Goal: Information Seeking & Learning: Learn about a topic

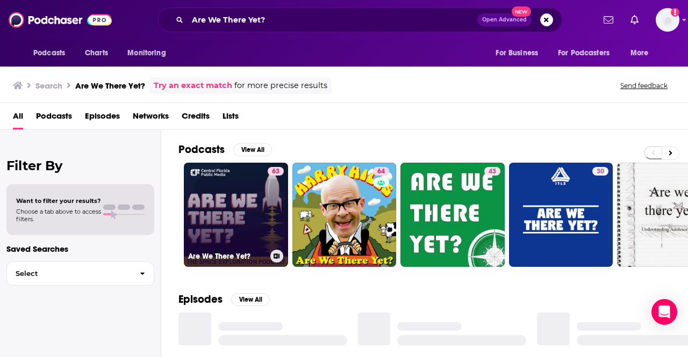
click at [234, 205] on link "63 Are We There Yet?" at bounding box center [236, 215] width 104 height 104
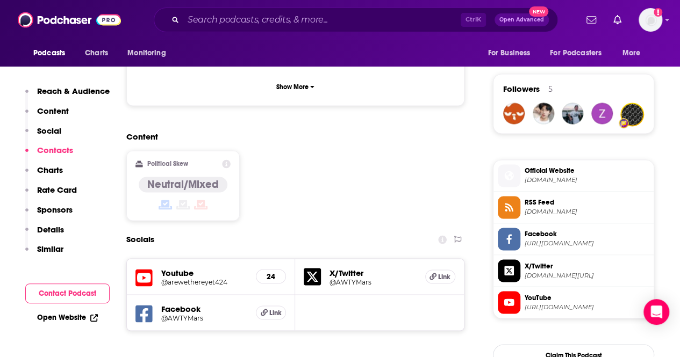
scroll to position [967, 0]
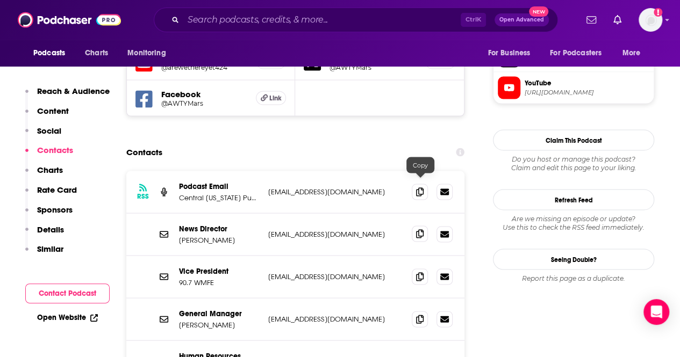
click at [422, 229] on icon at bounding box center [420, 233] width 8 height 9
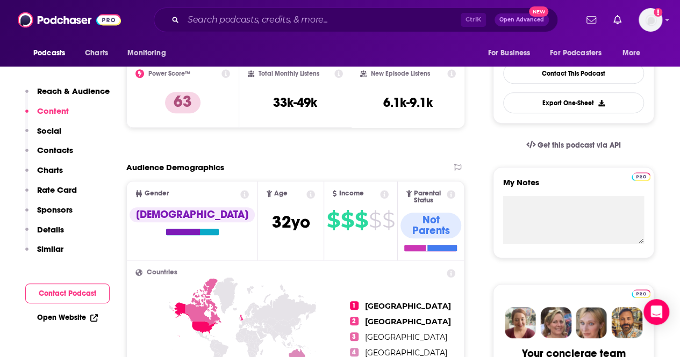
scroll to position [0, 0]
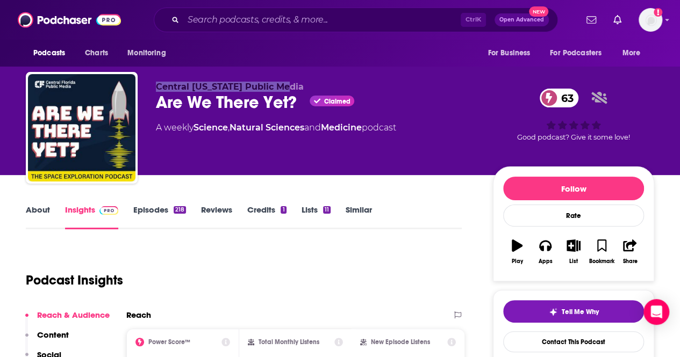
drag, startPoint x: 245, startPoint y: 92, endPoint x: 152, endPoint y: 84, distance: 93.8
click at [152, 84] on div "Central [US_STATE] Public Media Are We There Yet? Claimed 63 A weekly Science ,…" at bounding box center [340, 130] width 628 height 116
copy span "Central [US_STATE] Public Media"
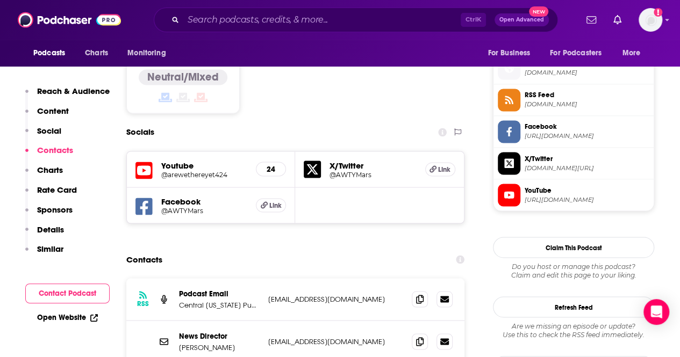
scroll to position [914, 0]
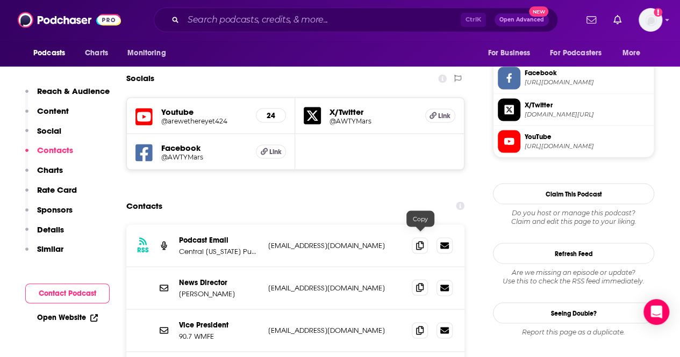
click at [419, 283] on icon at bounding box center [420, 287] width 8 height 9
click at [330, 28] on div "Ctrl K Open Advanced New" at bounding box center [356, 20] width 404 height 25
click at [327, 23] on input "Search podcasts, credits, & more..." at bounding box center [321, 19] width 277 height 17
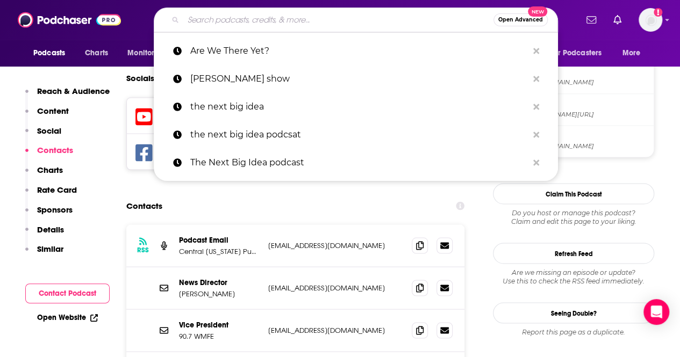
paste input "Space Boffins"
type input "Space Boffins"
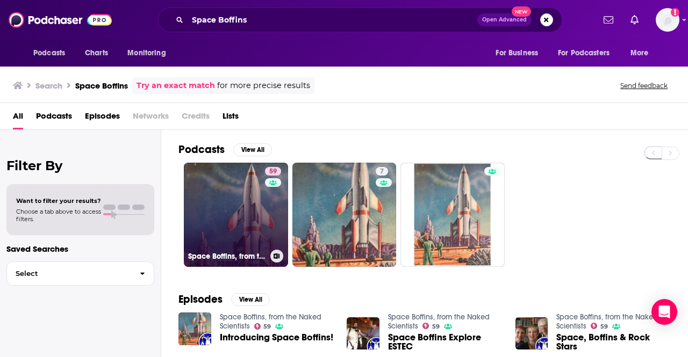
click at [239, 208] on link "59 Space Boffins, from the Naked Scientists" at bounding box center [236, 215] width 104 height 104
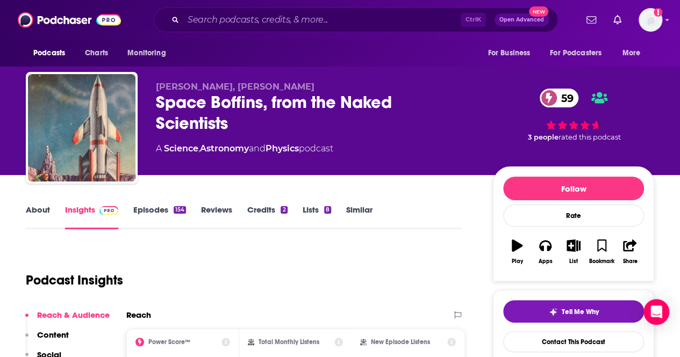
click at [31, 213] on link "About" at bounding box center [38, 217] width 24 height 25
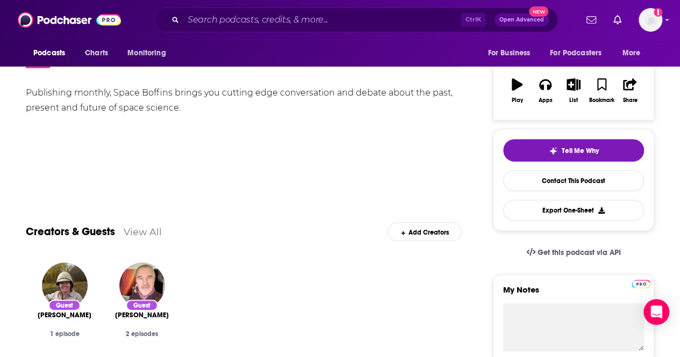
scroll to position [54, 0]
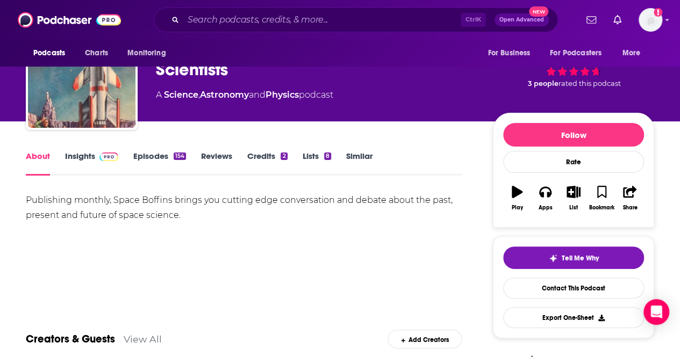
click at [76, 157] on link "Insights" at bounding box center [91, 163] width 53 height 25
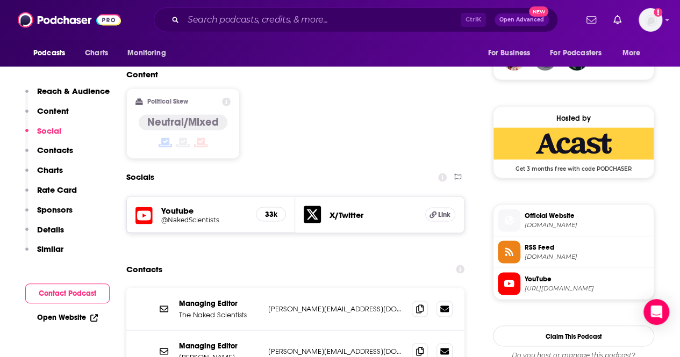
scroll to position [914, 0]
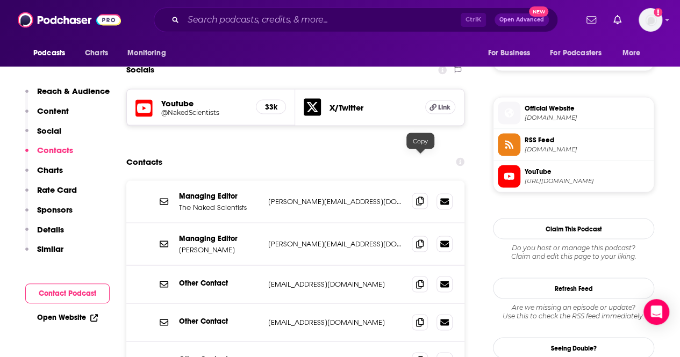
click at [416, 197] on icon at bounding box center [420, 201] width 8 height 9
click at [250, 18] on input "Search podcasts, credits, & more..." at bounding box center [321, 19] width 277 height 17
paste input "The Supermassive Podcast"
type input "The Supermassive Podcast"
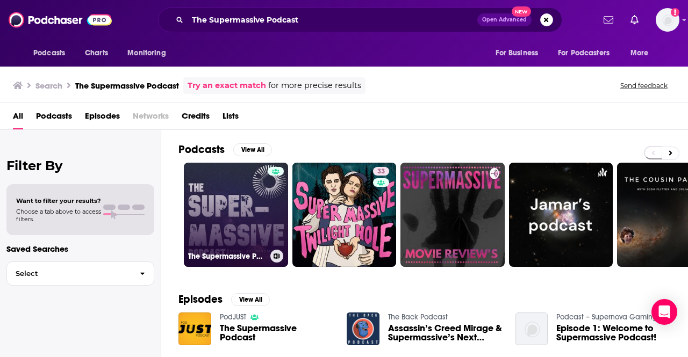
click at [241, 215] on link "The Supermassive Podcast" at bounding box center [236, 215] width 104 height 104
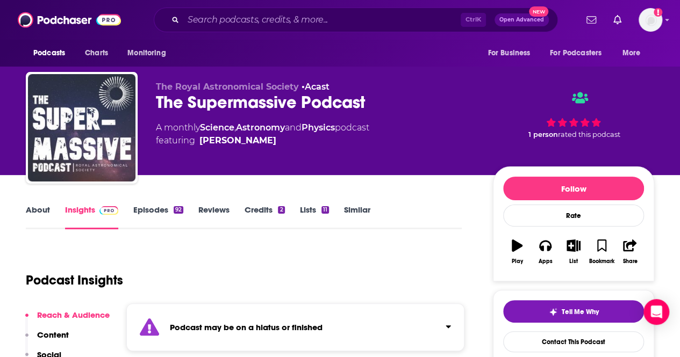
click at [158, 212] on link "Episodes 92" at bounding box center [158, 217] width 50 height 25
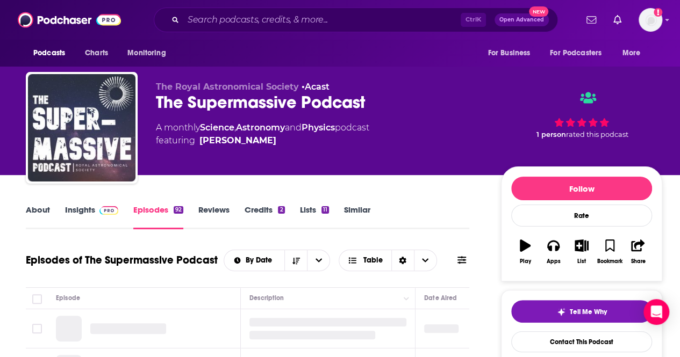
scroll to position [107, 0]
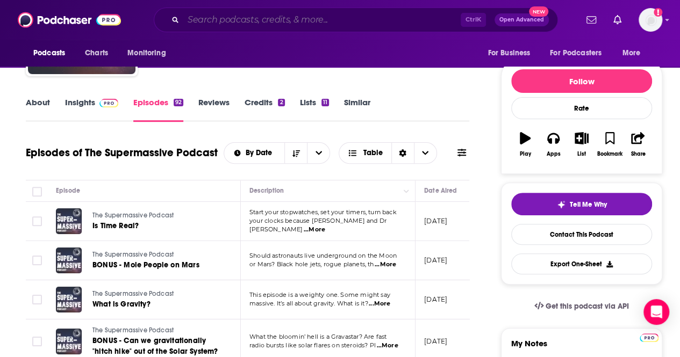
click at [226, 14] on input "Search podcasts, credits, & more..." at bounding box center [321, 19] width 277 height 17
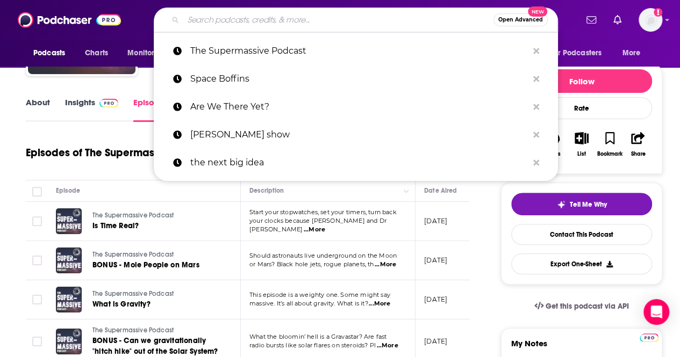
paste input "Houston We Have a Podcast"
type input "Houston We Have a Podcast"
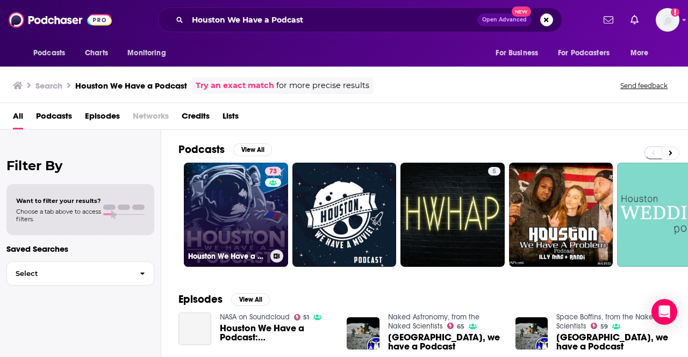
click at [241, 219] on link "73 [GEOGRAPHIC_DATA] We Have a Podcast" at bounding box center [236, 215] width 104 height 104
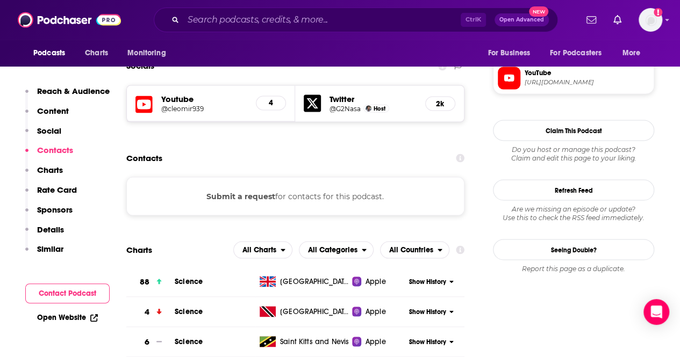
scroll to position [806, 0]
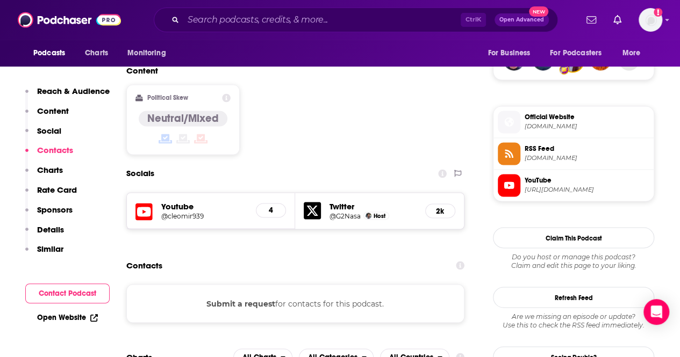
click at [236, 298] on button "Submit a request" at bounding box center [240, 304] width 69 height 12
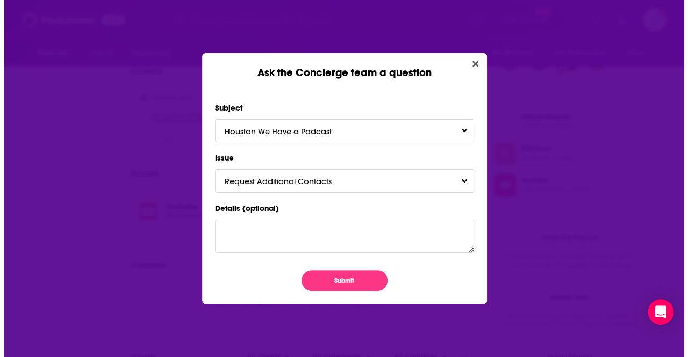
scroll to position [0, 0]
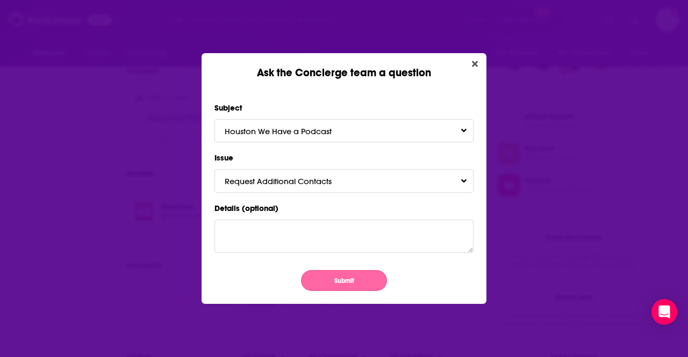
click at [351, 284] on button "Submit" at bounding box center [344, 280] width 86 height 21
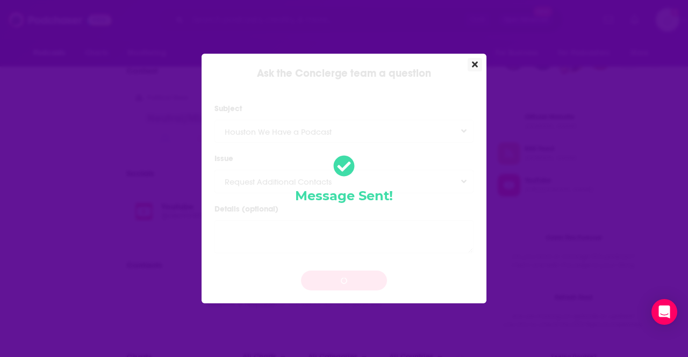
click at [470, 61] on button "Close" at bounding box center [475, 64] width 15 height 13
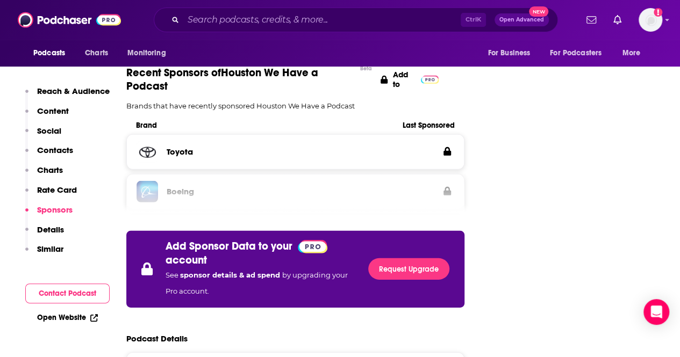
scroll to position [1343, 0]
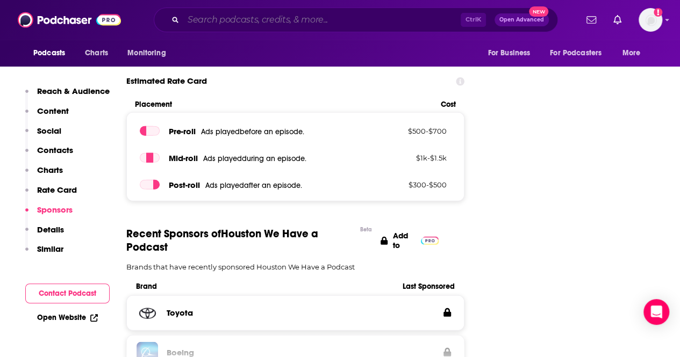
click at [218, 18] on input "Search podcasts, credits, & more..." at bounding box center [321, 19] width 277 height 17
paste input "NASA’s Curious Universe"
type input "NASA’s Curious Universe"
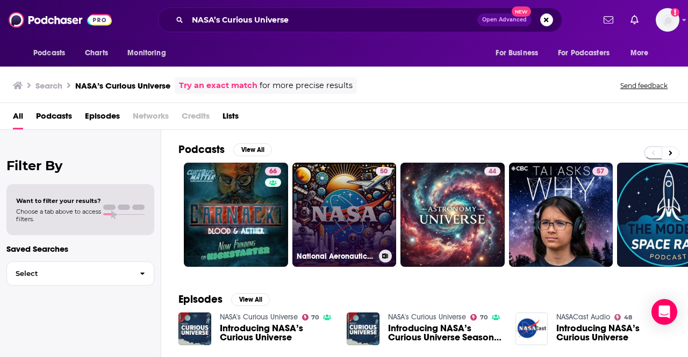
click at [339, 226] on link "50 National Aeronautics and Space Administration - NASA News" at bounding box center [344, 215] width 104 height 104
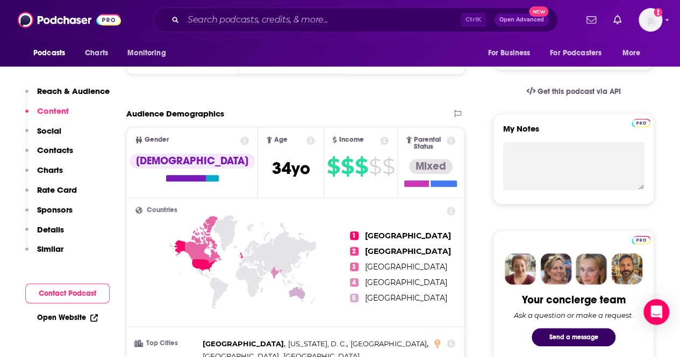
scroll to position [269, 0]
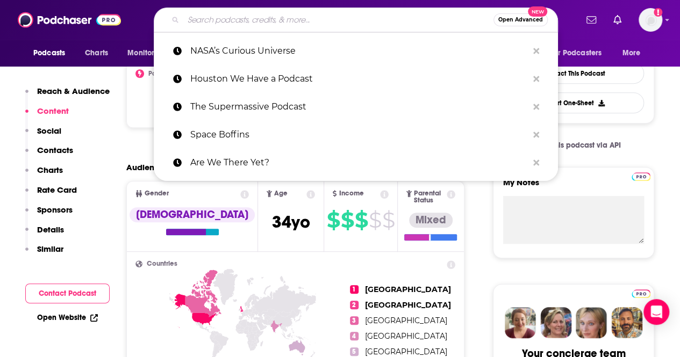
click at [300, 21] on input "Search podcasts, credits, & more..." at bounding box center [338, 19] width 310 height 17
paste input "Small Steps, Giant Leaps ("
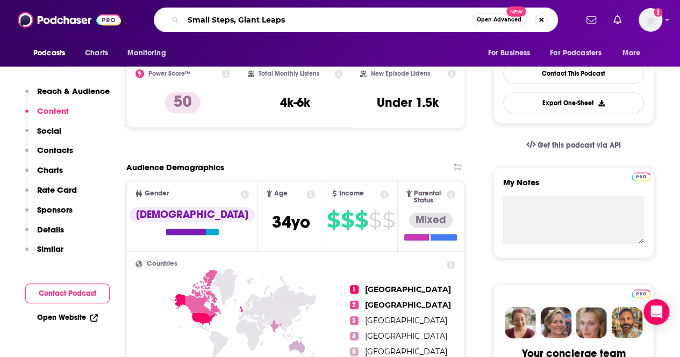
type input "Small Steps, Giant Leaps"
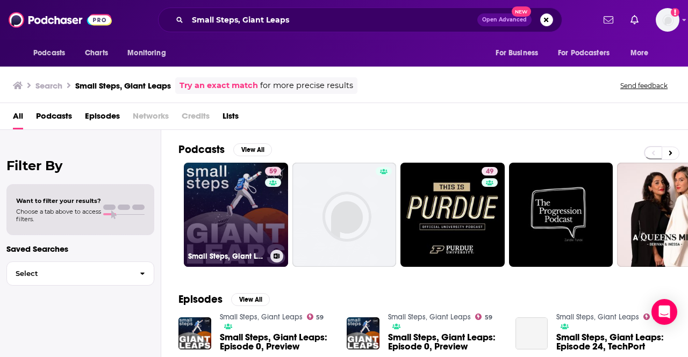
click at [243, 213] on link "59 Small Steps, Giant Leaps" at bounding box center [236, 215] width 104 height 104
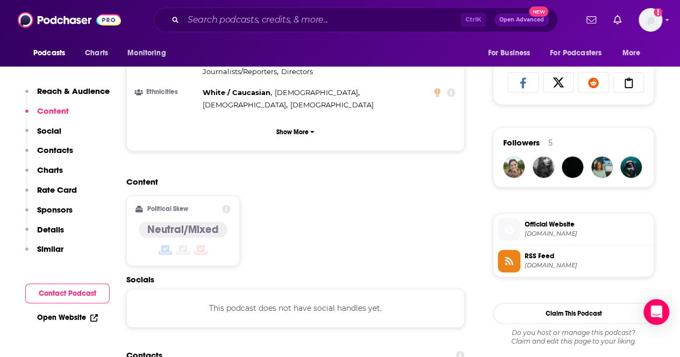
scroll to position [860, 0]
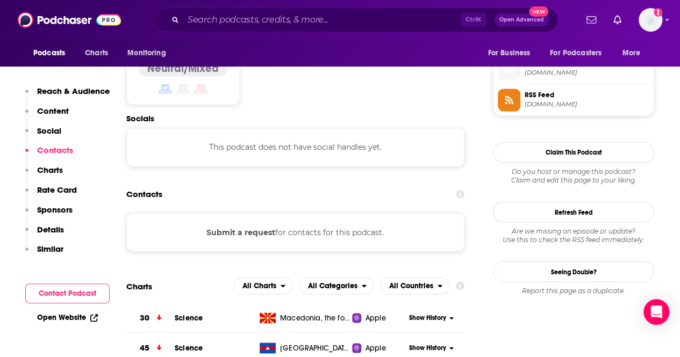
click at [258, 226] on button "Submit a request" at bounding box center [240, 232] width 69 height 12
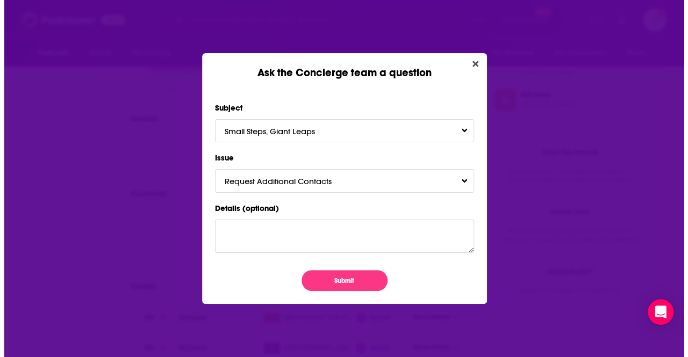
scroll to position [0, 0]
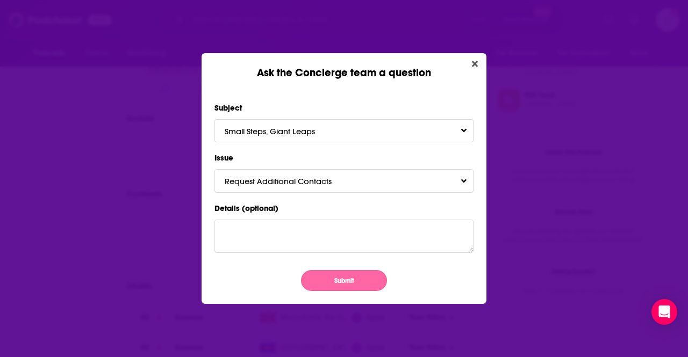
click at [337, 277] on button "Submit" at bounding box center [344, 280] width 86 height 21
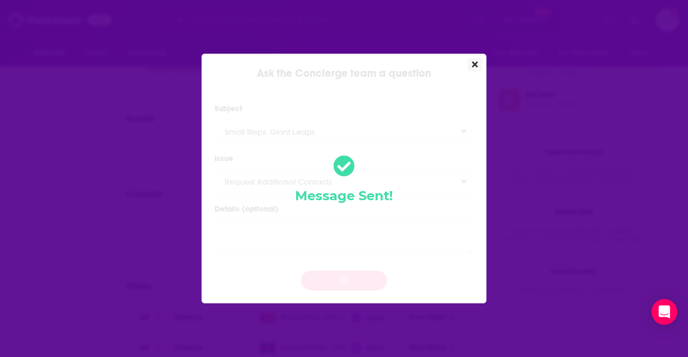
click at [472, 67] on icon "Close" at bounding box center [475, 64] width 6 height 6
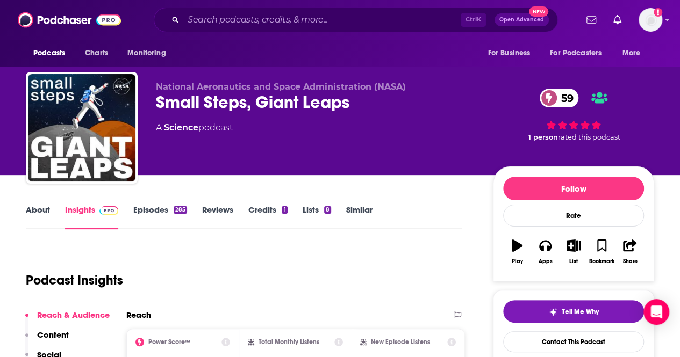
click at [27, 218] on link "About" at bounding box center [38, 217] width 24 height 25
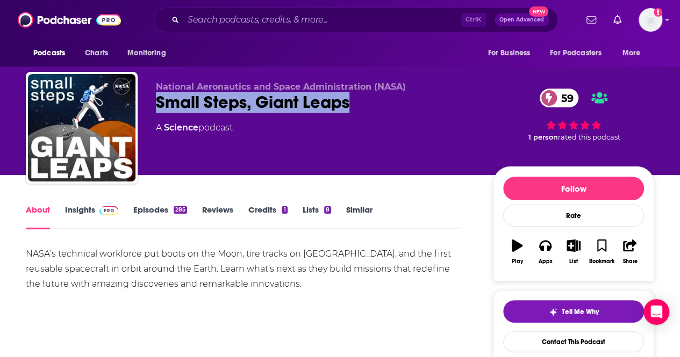
drag, startPoint x: 330, startPoint y: 106, endPoint x: 155, endPoint y: 104, distance: 175.2
click at [155, 104] on div "National Aeronautics and Space Administration (NASA) Small Steps, Giant Leaps 5…" at bounding box center [340, 130] width 628 height 116
copy h1 "Small Steps, Giant Leaps"
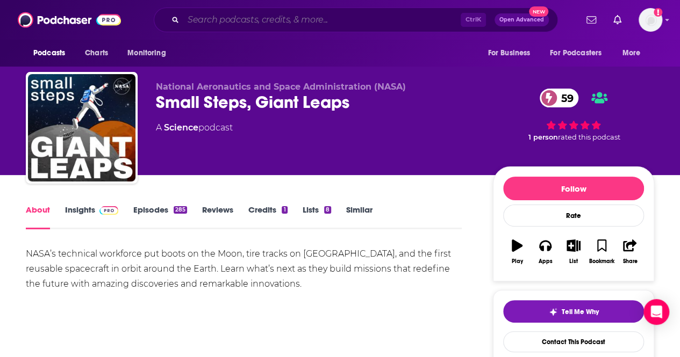
click at [281, 19] on input "Search podcasts, credits, & more..." at bounding box center [321, 19] width 277 height 17
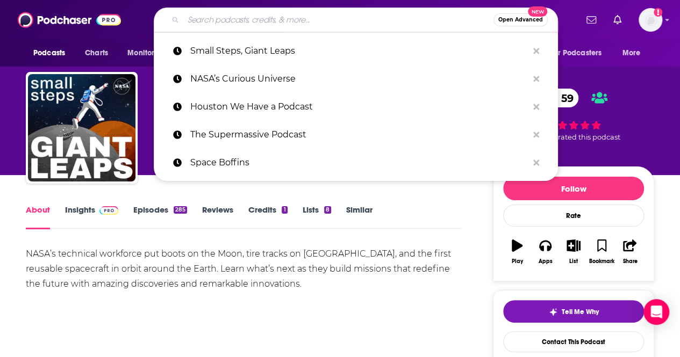
paste input "Main Engine Cut Off ("
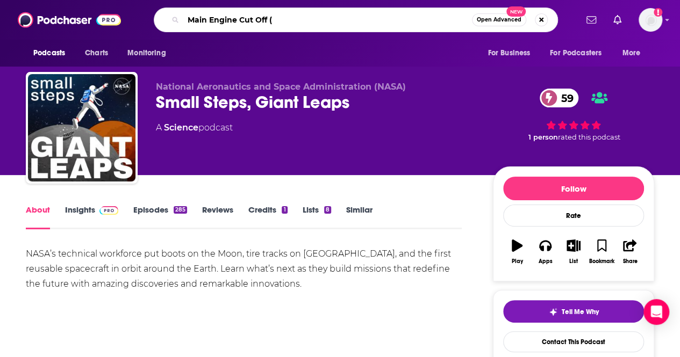
type input "Main Engine Cut Off"
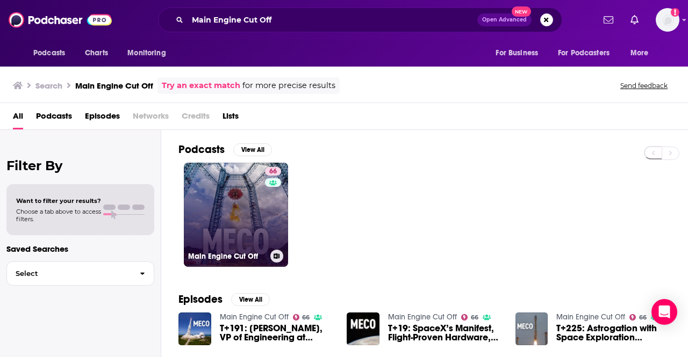
click at [243, 221] on link "66 Main Engine Cut Off" at bounding box center [236, 215] width 104 height 104
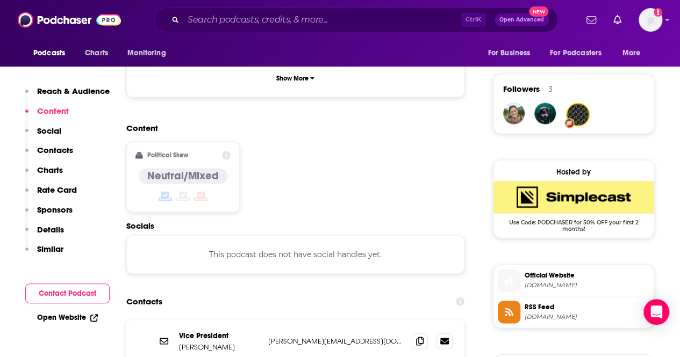
scroll to position [806, 0]
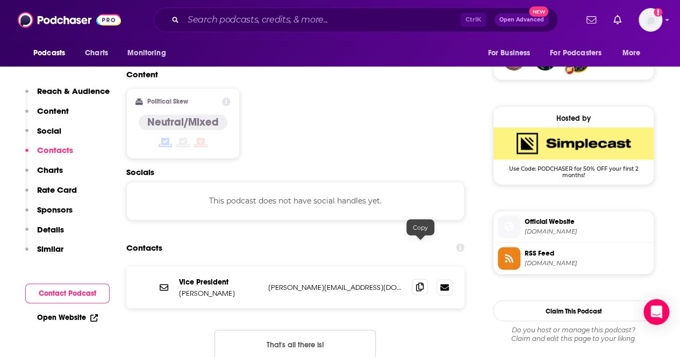
click at [422, 283] on icon at bounding box center [420, 287] width 8 height 9
click at [210, 23] on input "Search podcasts, credits, & more..." at bounding box center [321, 19] width 277 height 17
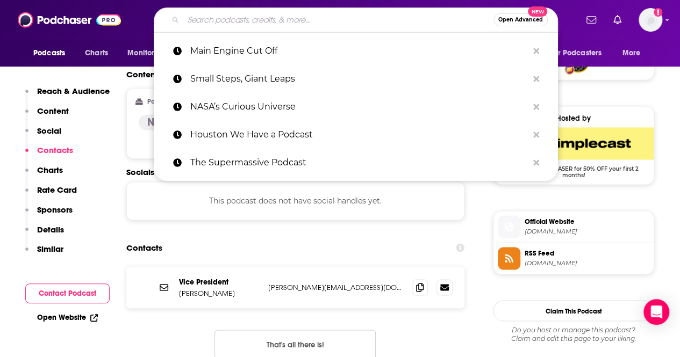
paste input "Off-Nominal"
type input "Off-Nominal"
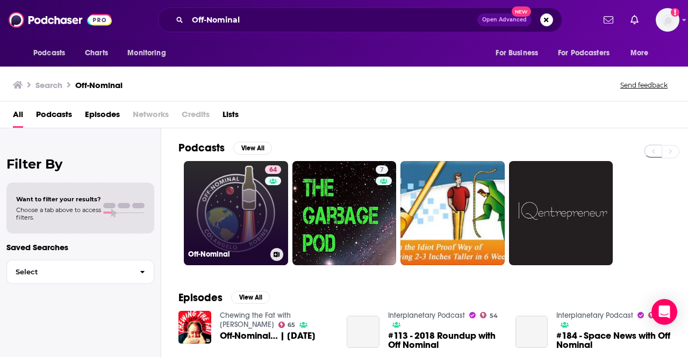
click at [219, 195] on link "64 Off-Nominal" at bounding box center [236, 213] width 104 height 104
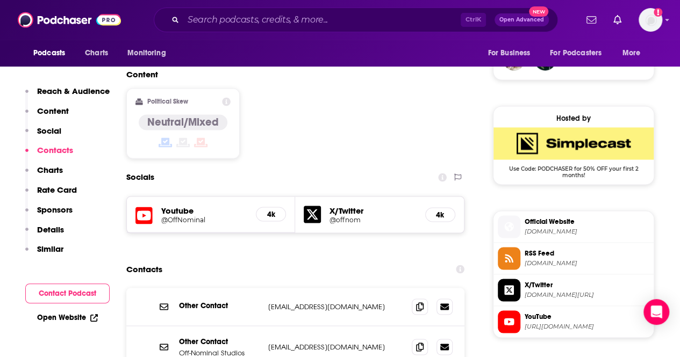
scroll to position [860, 0]
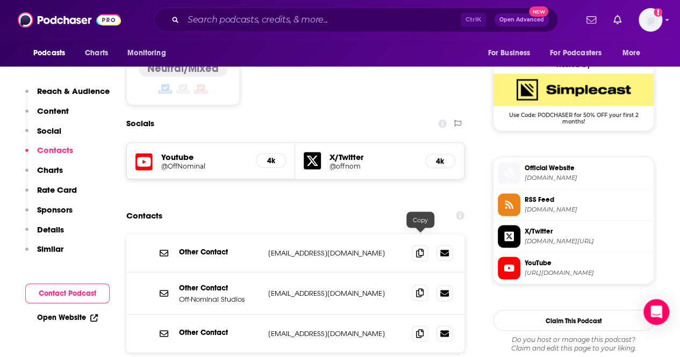
click at [420, 289] on icon at bounding box center [420, 293] width 8 height 9
click at [190, 22] on input "Search podcasts, credits, & more..." at bounding box center [321, 19] width 277 height 17
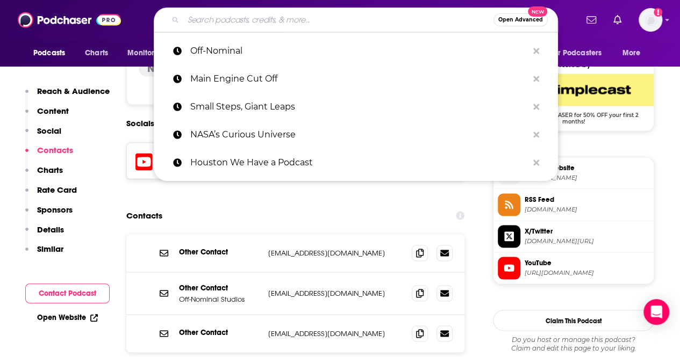
paste input "Big Picture Science"
type input "Big Picture Science"
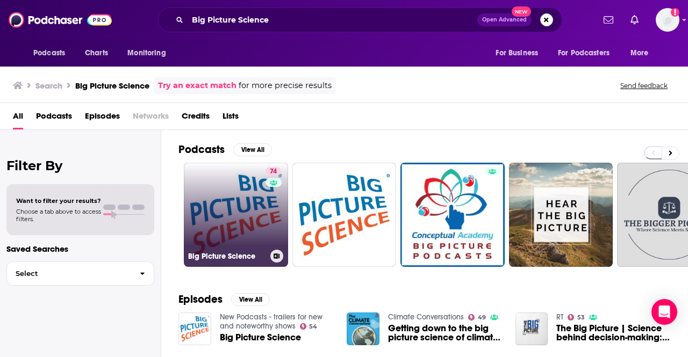
click at [220, 197] on link "74 Big Picture Science" at bounding box center [236, 215] width 104 height 104
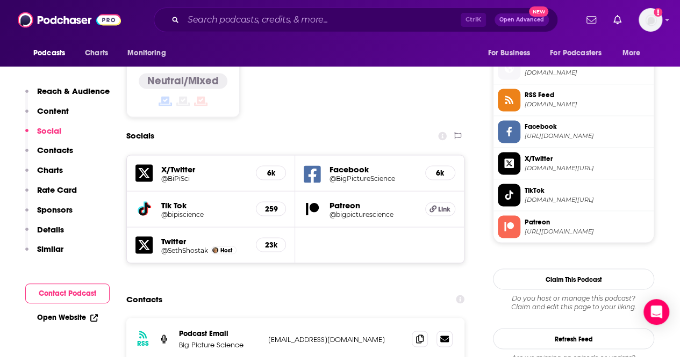
scroll to position [967, 0]
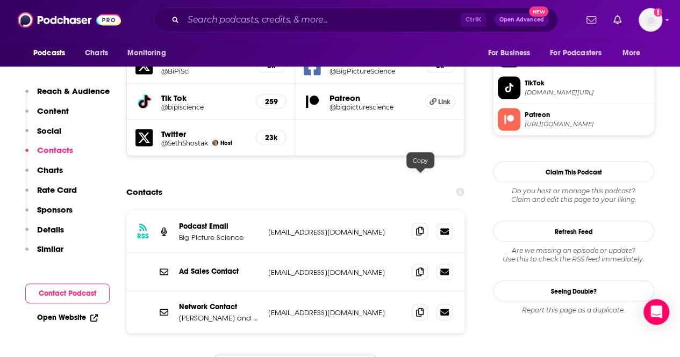
click at [415, 223] on span at bounding box center [420, 231] width 16 height 16
click at [231, 24] on input "Search podcasts, credits, & more..." at bounding box center [321, 19] width 277 height 17
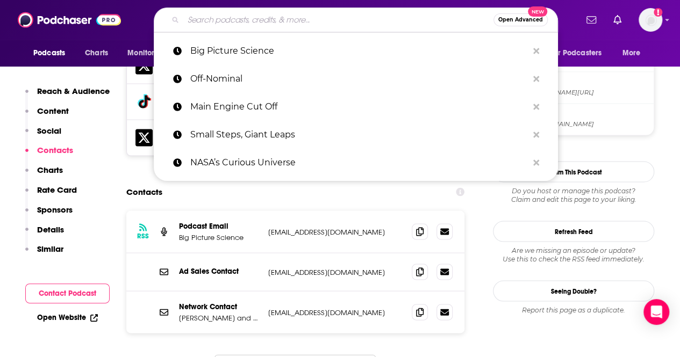
paste input "SpaceTime with [PERSON_NAME]"
type input "SpaceTime with [PERSON_NAME]"
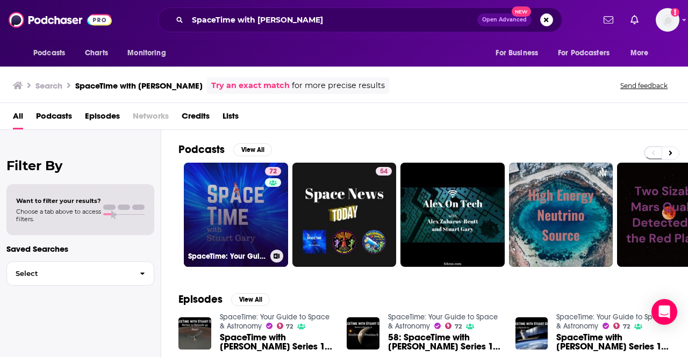
click at [234, 208] on link "72 SpaceTime: Your Guide to Space & Astronomy" at bounding box center [236, 215] width 104 height 104
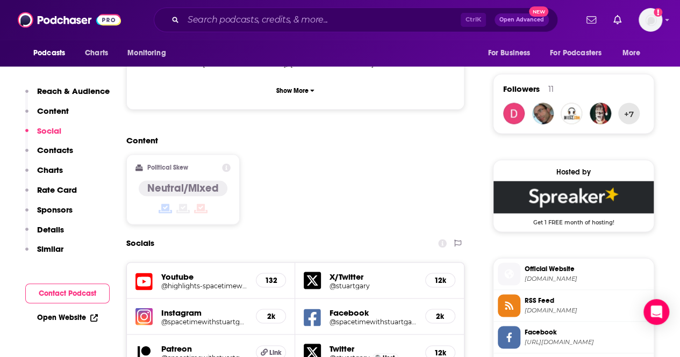
scroll to position [967, 0]
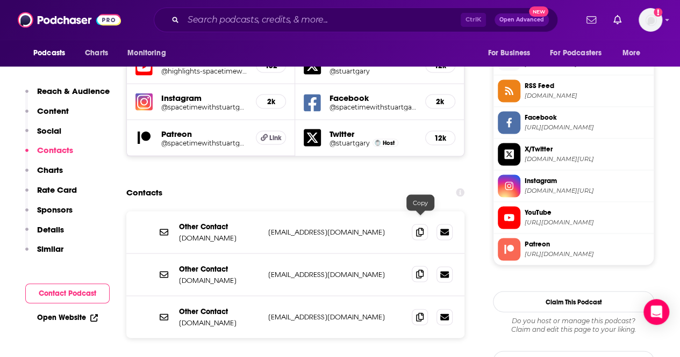
click at [419, 270] on icon at bounding box center [420, 274] width 8 height 9
